Goal: Task Accomplishment & Management: Manage account settings

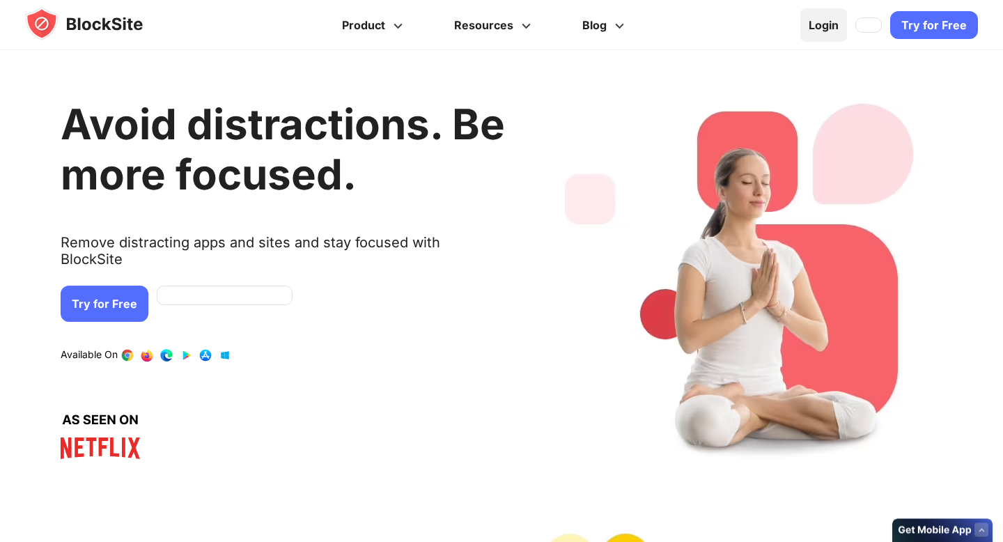
click at [834, 30] on link "Login" at bounding box center [823, 24] width 47 height 33
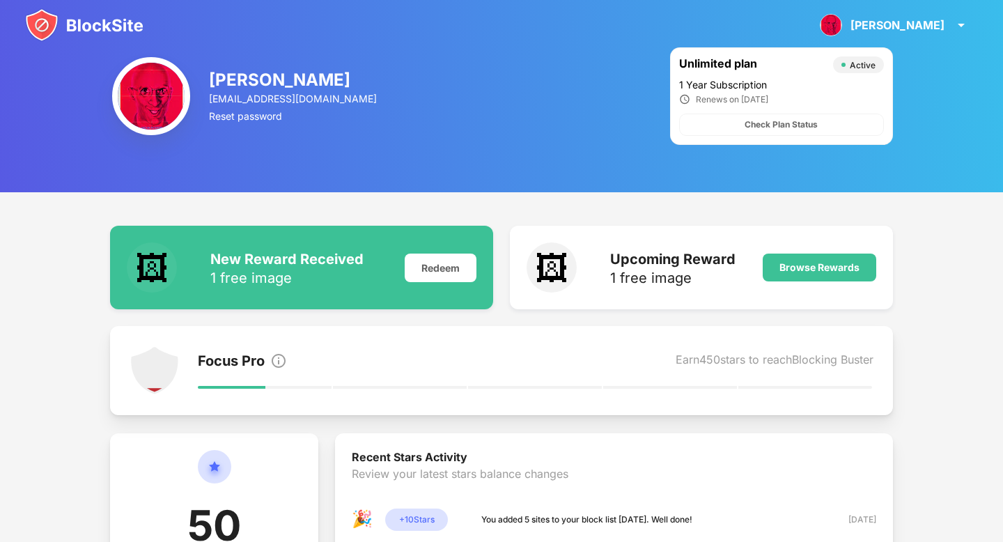
click at [108, 24] on img at bounding box center [84, 24] width 118 height 33
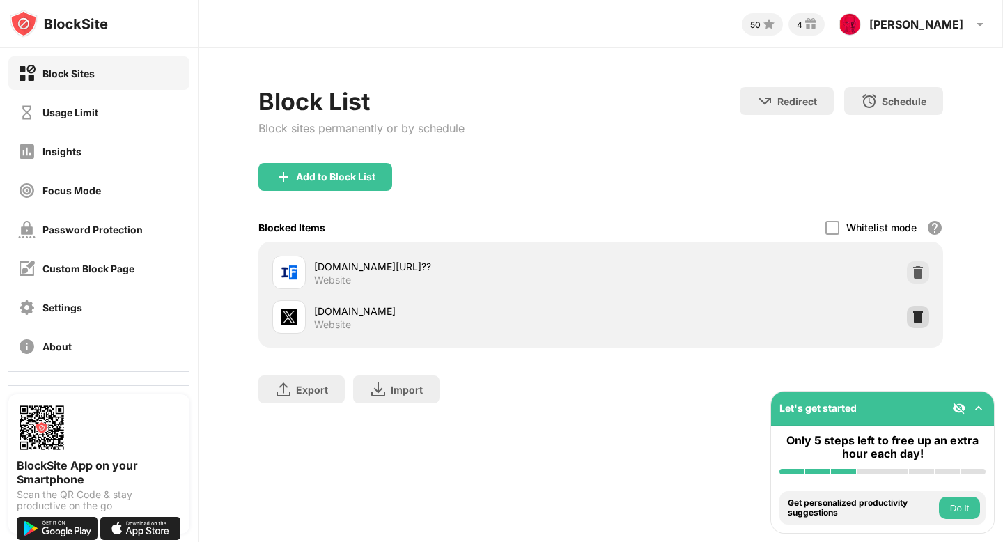
click at [918, 313] on img at bounding box center [918, 317] width 14 height 14
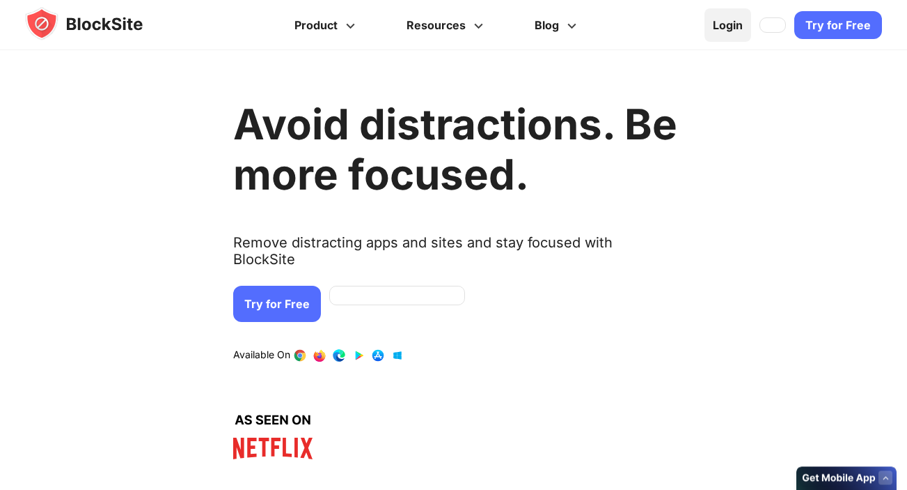
click at [725, 33] on link "Login" at bounding box center [728, 24] width 47 height 33
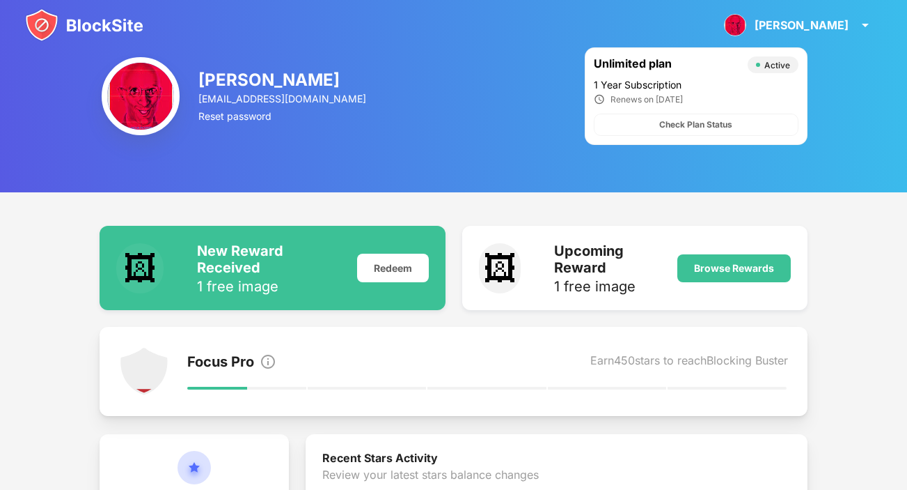
click at [84, 18] on img at bounding box center [84, 24] width 118 height 33
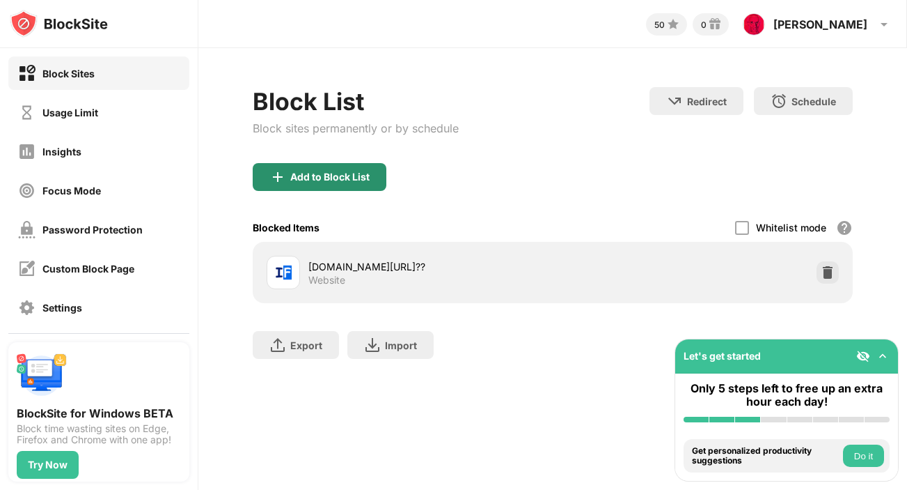
click at [303, 166] on div "Add to Block List" at bounding box center [320, 177] width 134 height 28
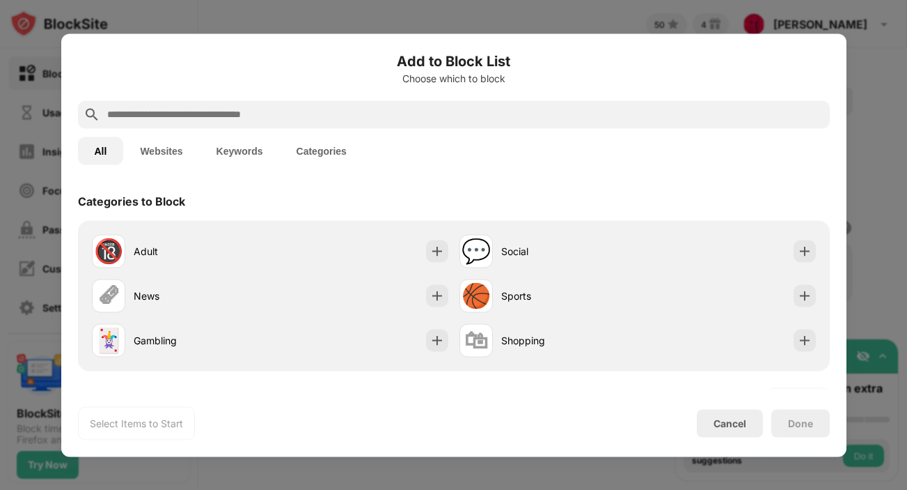
click at [319, 111] on input "text" at bounding box center [465, 114] width 719 height 17
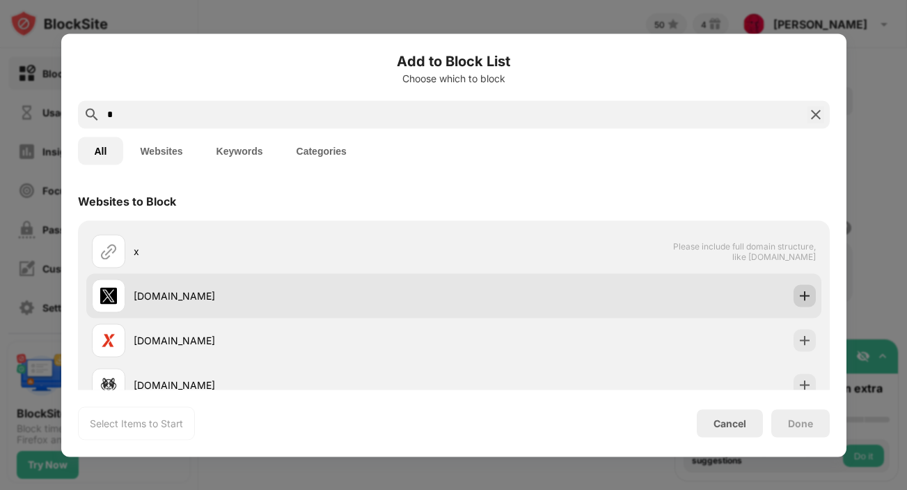
type input "*"
click at [800, 292] on img at bounding box center [805, 295] width 14 height 14
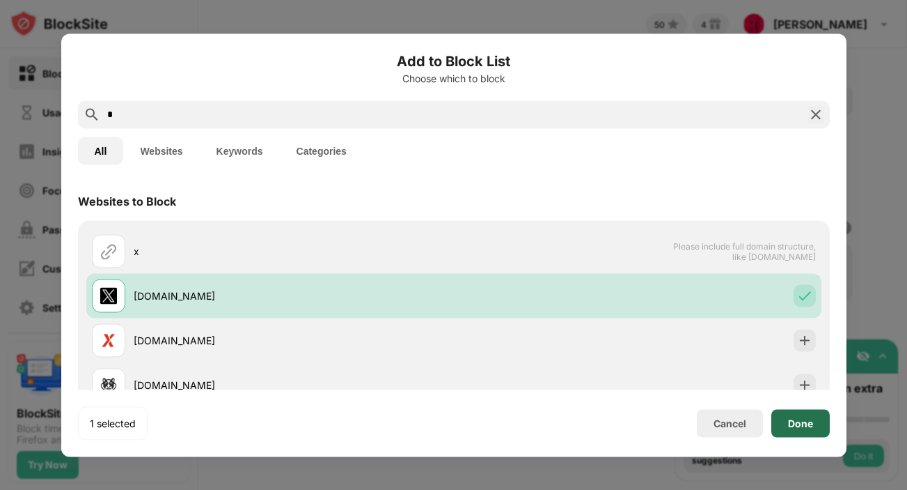
click at [822, 430] on div "Done" at bounding box center [801, 423] width 58 height 28
